Goal: Information Seeking & Learning: Learn about a topic

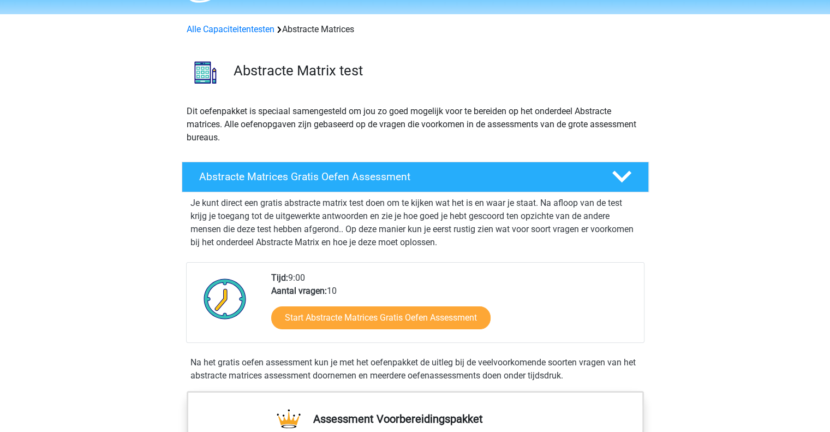
scroll to position [106, 0]
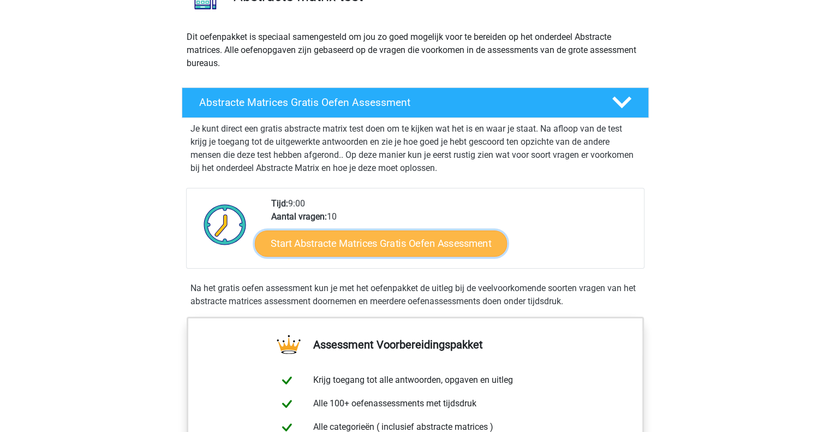
click at [405, 244] on link "Start Abstracte Matrices Gratis Oefen Assessment" at bounding box center [381, 243] width 252 height 26
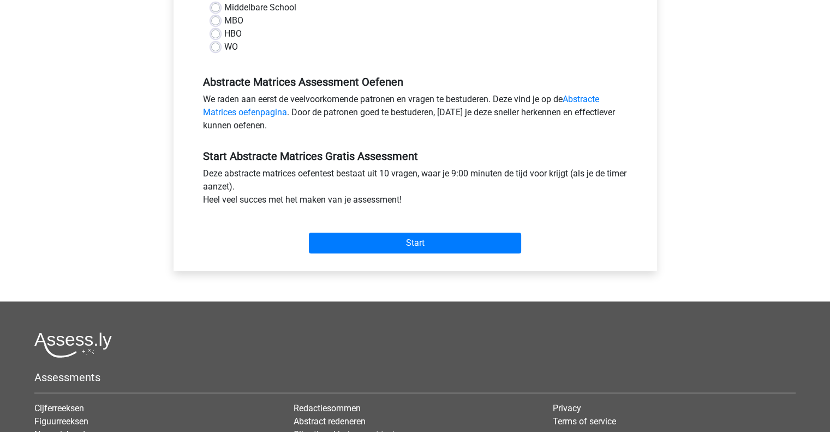
scroll to position [284, 0]
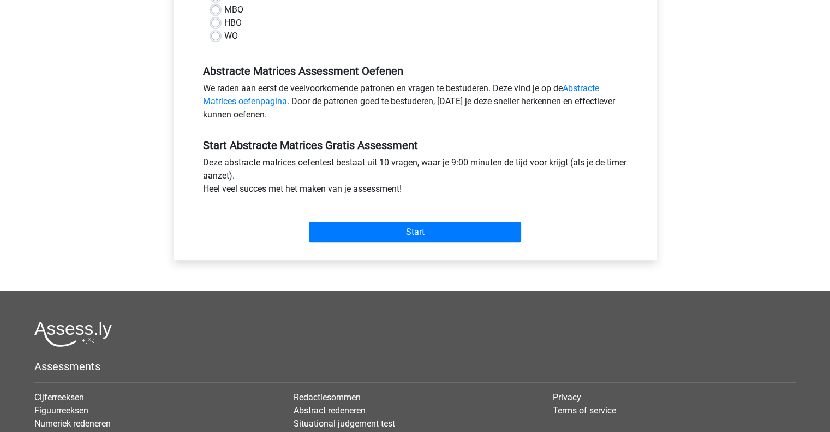
click at [227, 33] on label "WO" at bounding box center [231, 35] width 14 height 13
click at [220, 33] on input "WO" at bounding box center [215, 34] width 9 height 11
radio input "true"
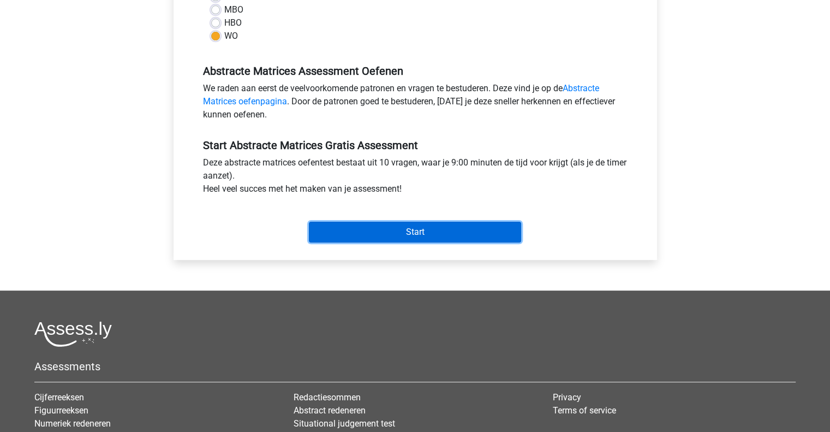
click at [406, 227] on input "Start" at bounding box center [415, 232] width 212 height 21
